Goal: Task Accomplishment & Management: Use online tool/utility

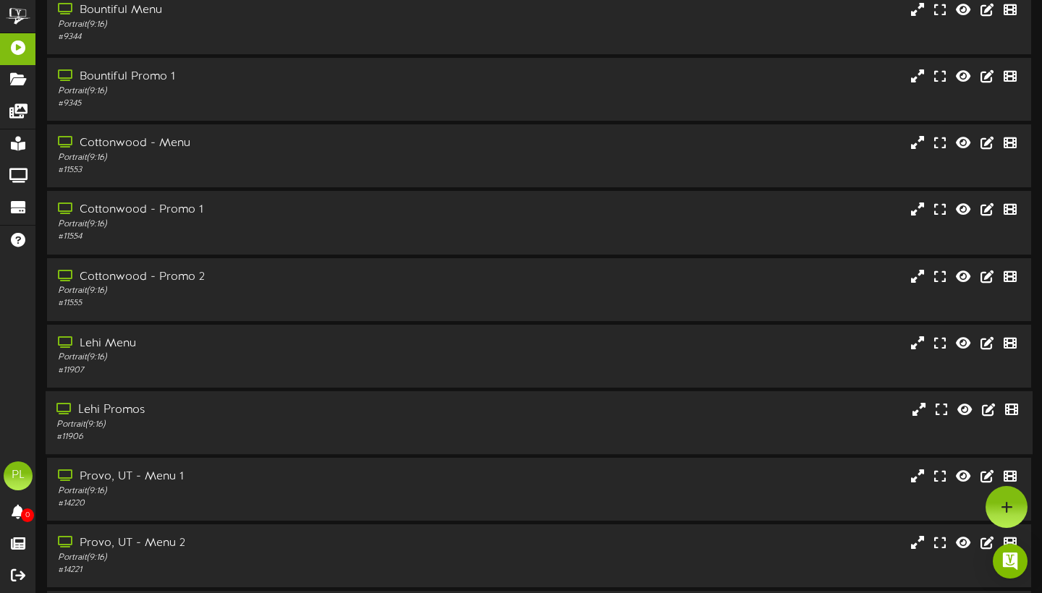
scroll to position [50, 0]
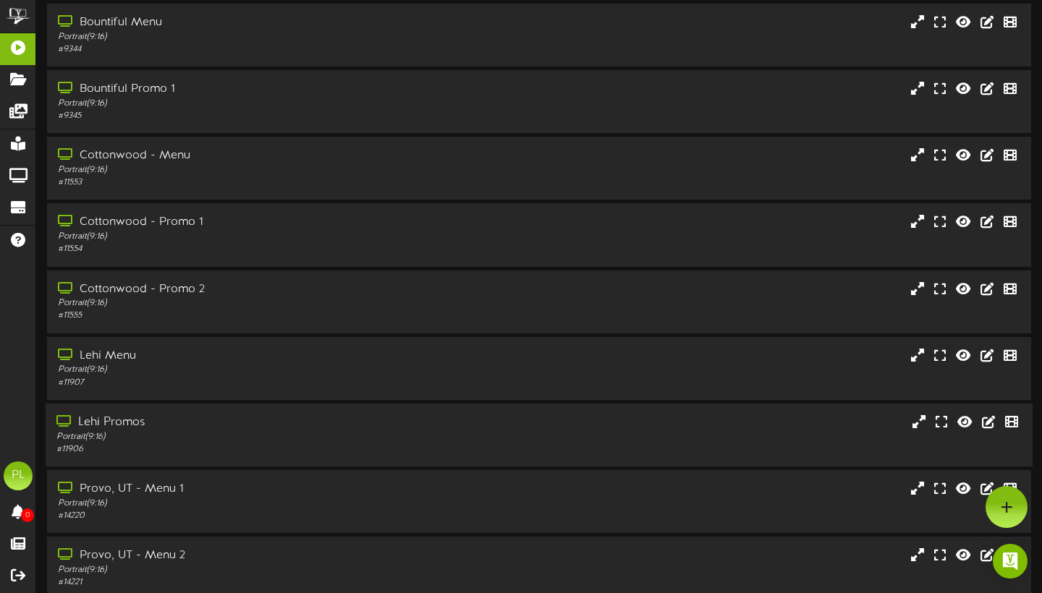
click at [190, 431] on div "Lehi Promos" at bounding box center [250, 423] width 389 height 17
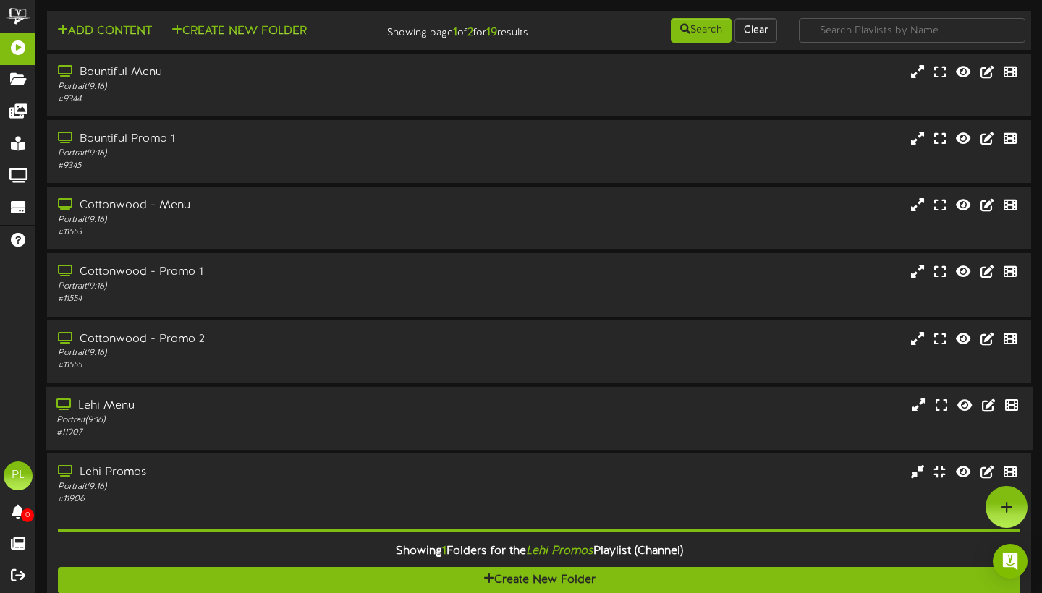
scroll to position [0, 0]
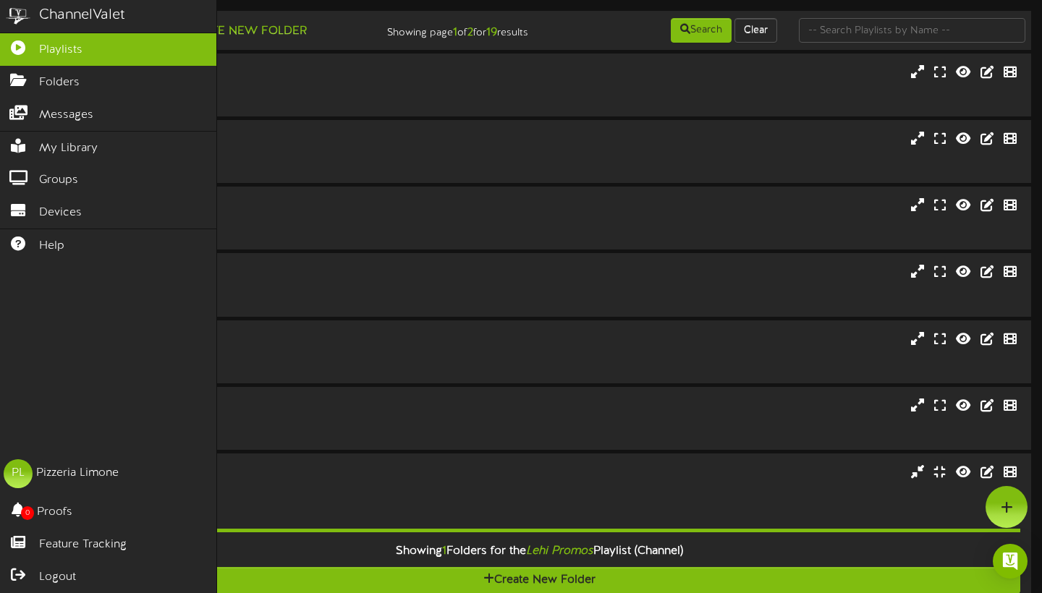
click at [71, 49] on span "Playlists" at bounding box center [60, 50] width 43 height 17
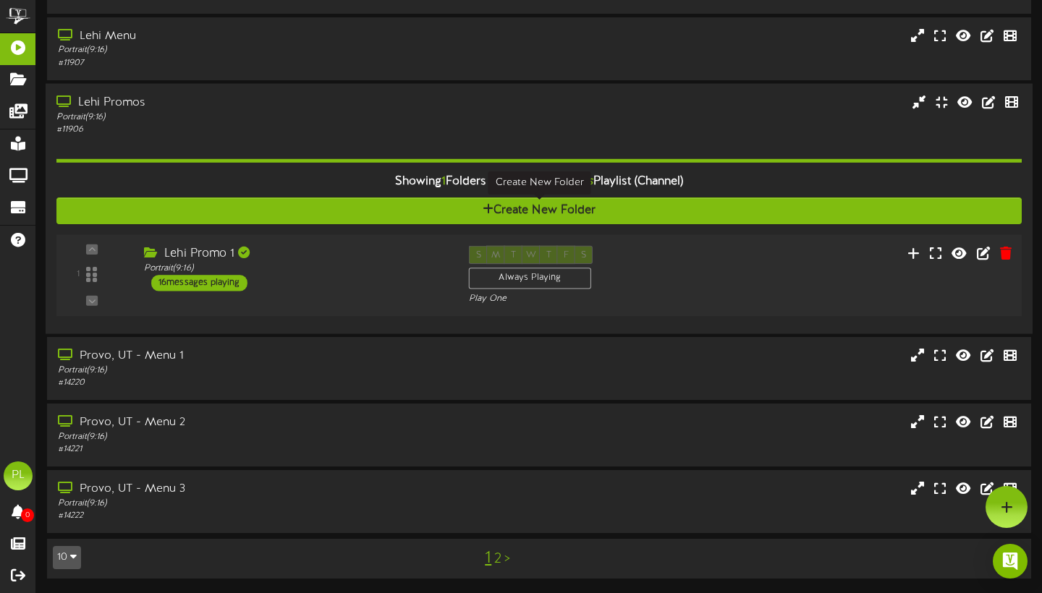
scroll to position [370, 0]
click at [328, 282] on div "Lehi Promo 1 Portrait ( 9:16 ) 16 messages playing" at bounding box center [295, 268] width 325 height 46
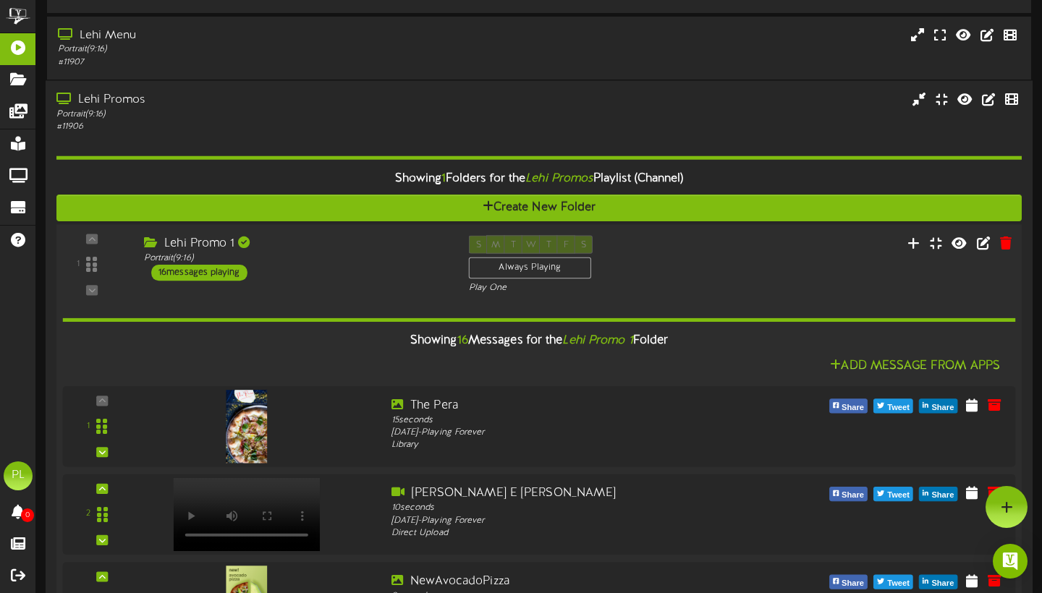
click at [342, 270] on div "Lehi Promo 1 Portrait ( 9:16 ) 16 messages playing" at bounding box center [295, 258] width 325 height 46
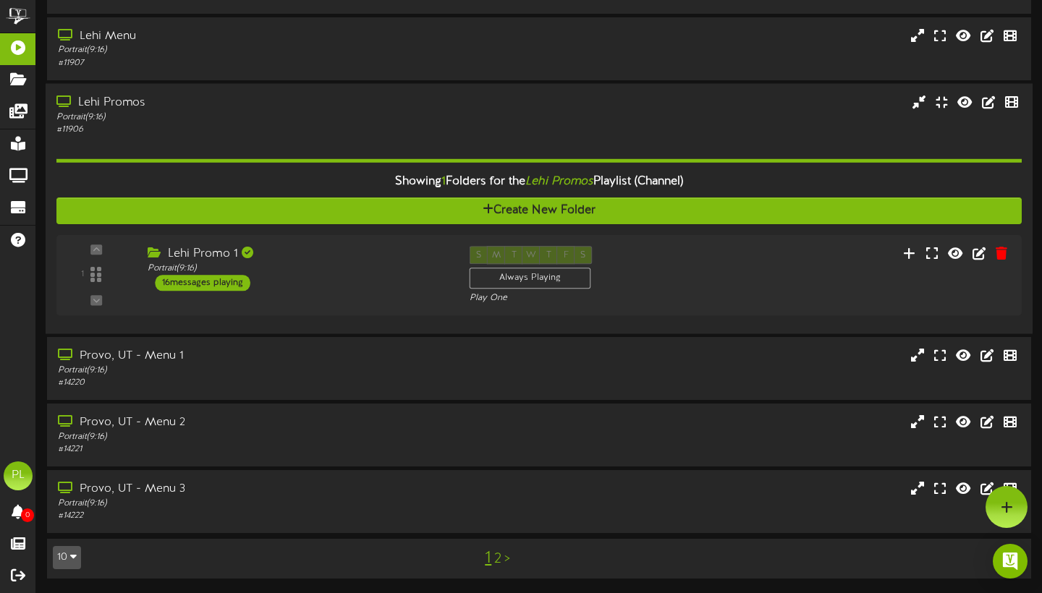
click at [281, 105] on div "Lehi Promos" at bounding box center [250, 102] width 389 height 17
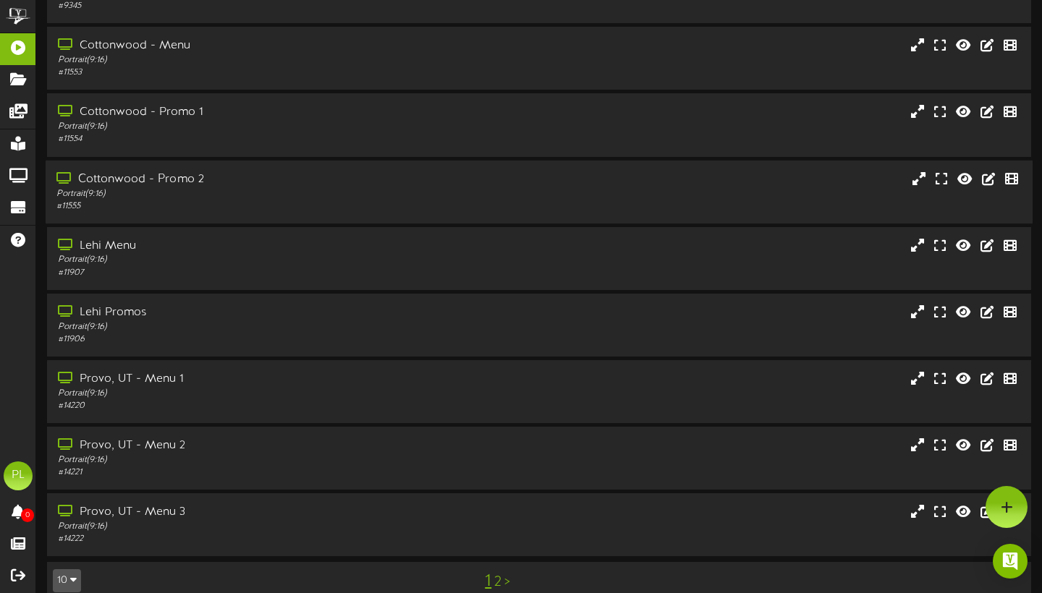
scroll to position [160, 0]
click at [217, 255] on div "Lehi Menu" at bounding box center [250, 246] width 389 height 17
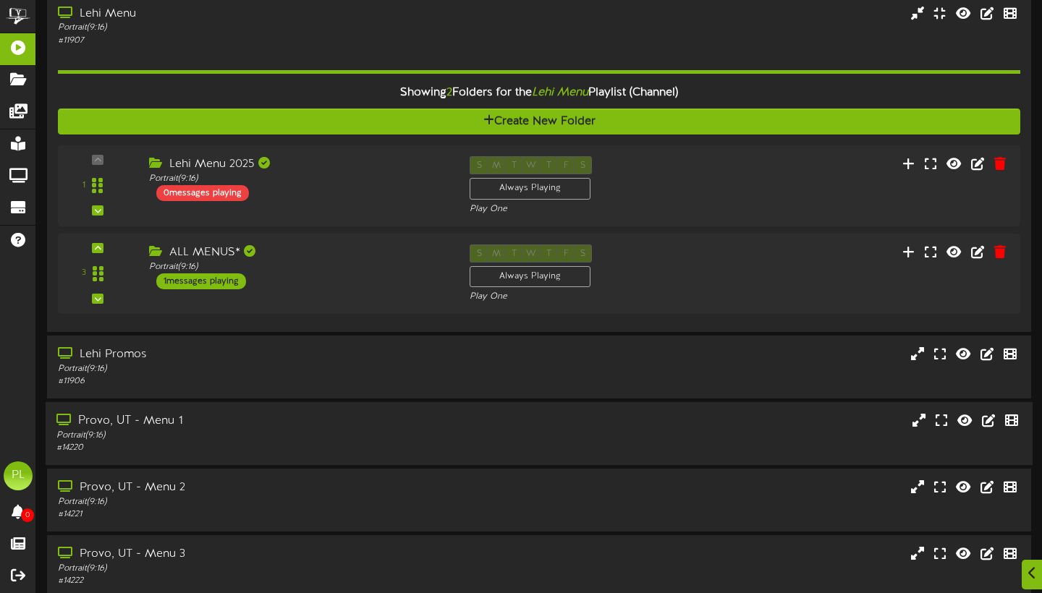
scroll to position [407, 0]
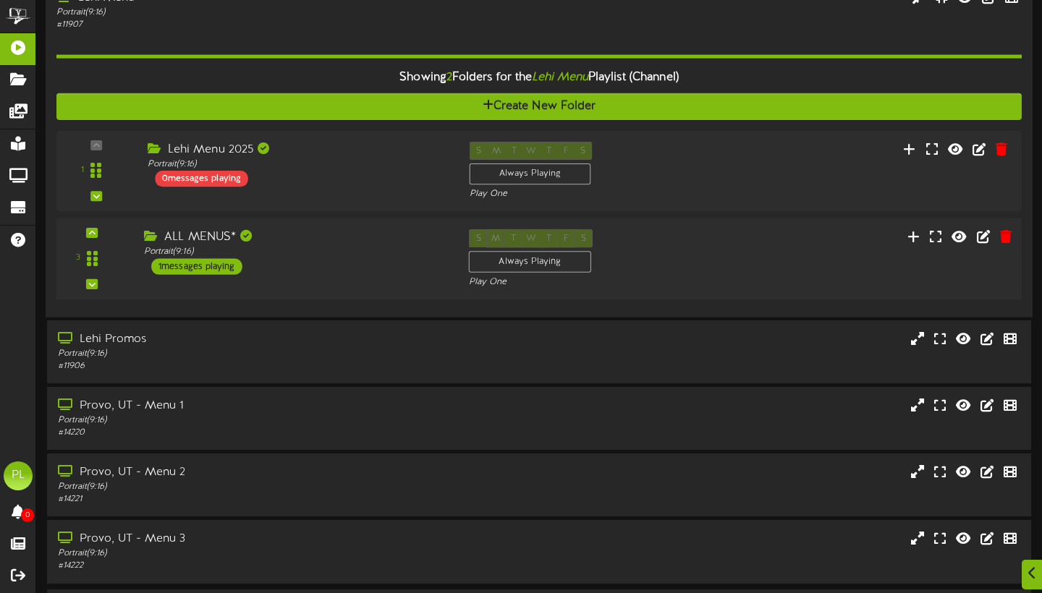
click at [400, 272] on div "ALL MENUS* Portrait ( 9:16 ) 1 messages playing" at bounding box center [295, 252] width 325 height 46
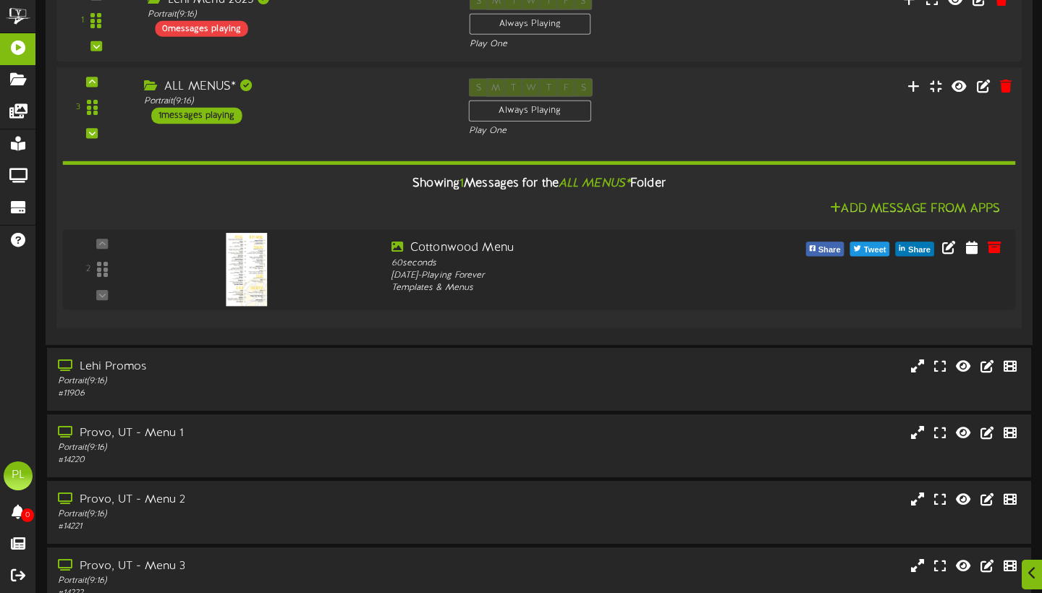
scroll to position [560, 0]
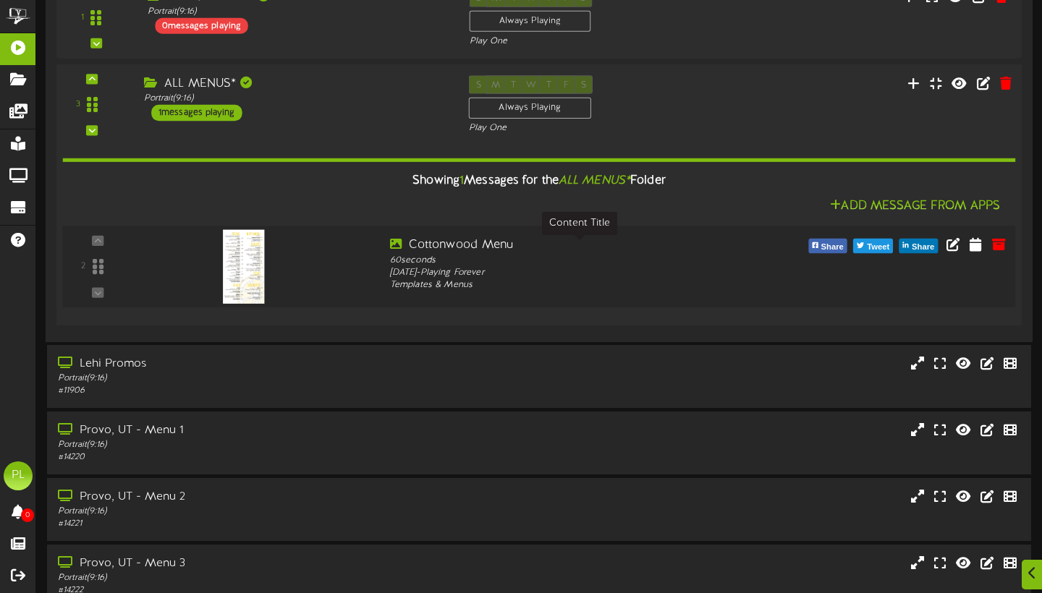
click at [617, 253] on div "Cottonwood Menu" at bounding box center [579, 245] width 379 height 17
click at [975, 252] on icon at bounding box center [976, 244] width 14 height 16
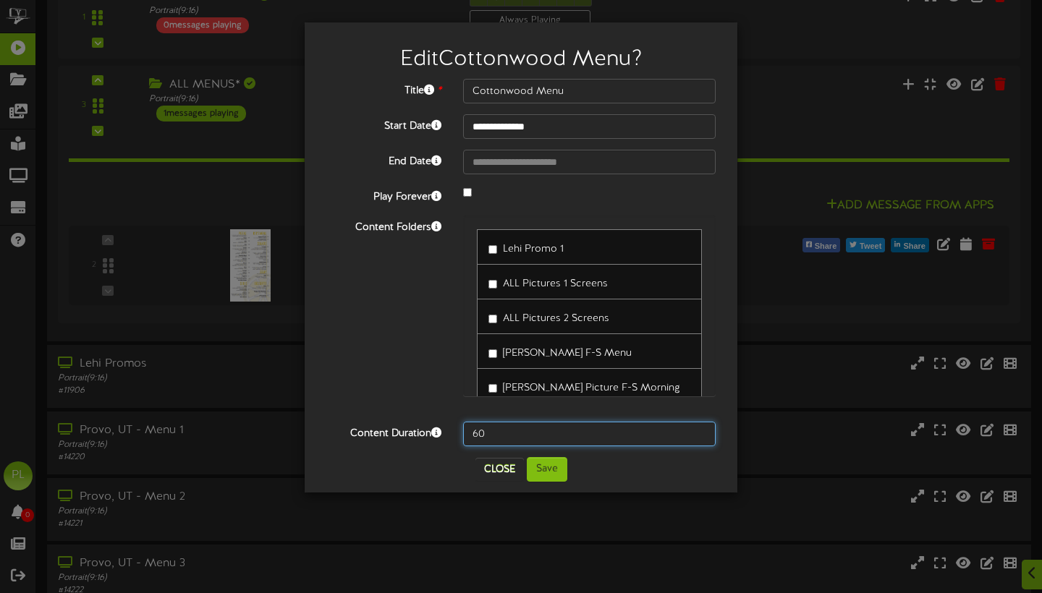
drag, startPoint x: 528, startPoint y: 437, endPoint x: 372, endPoint y: 426, distance: 156.7
click at [376, 428] on div "Content Duration 60" at bounding box center [520, 434] width 411 height 25
click at [629, 471] on div "Close Save" at bounding box center [520, 469] width 411 height 25
click at [571, 471] on div "Close Save" at bounding box center [520, 469] width 411 height 25
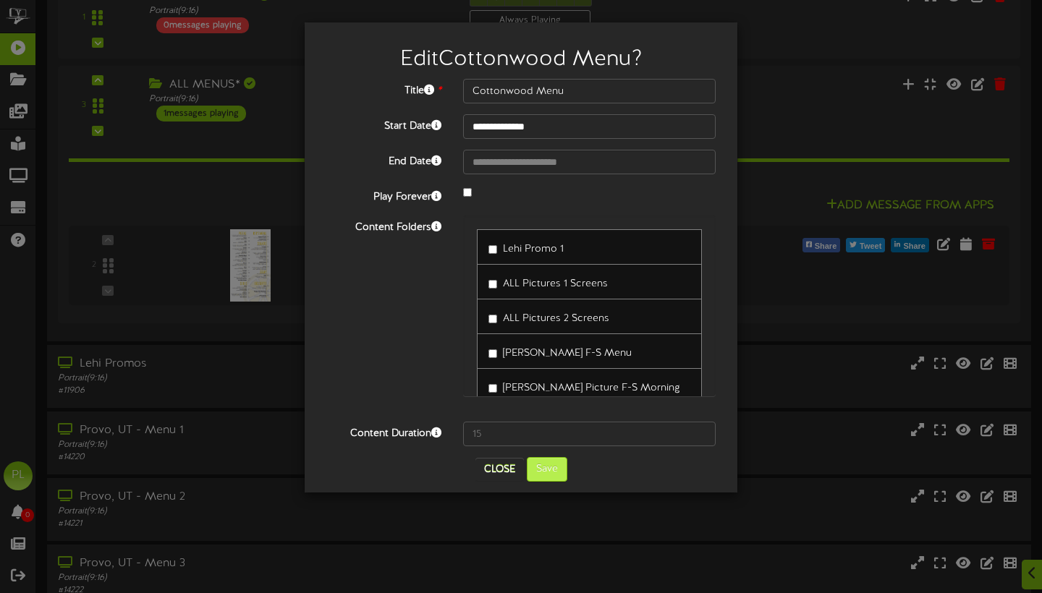
click at [539, 466] on button "Save" at bounding box center [547, 469] width 41 height 25
